Goal: Register for event/course

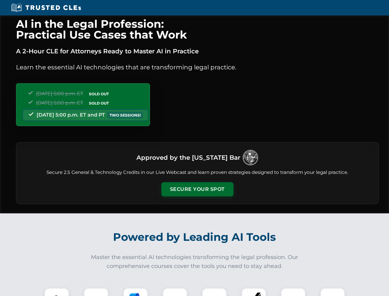
click at [197, 189] on button "Secure Your Spot" at bounding box center [198, 189] width 72 height 14
click at [57, 292] on img at bounding box center [57, 300] width 18 height 18
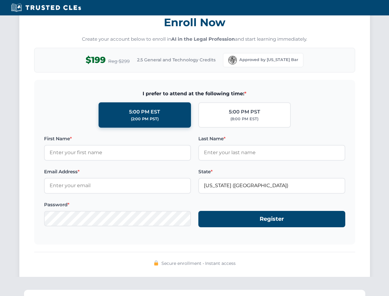
scroll to position [605, 0]
